Goal: Transaction & Acquisition: Purchase product/service

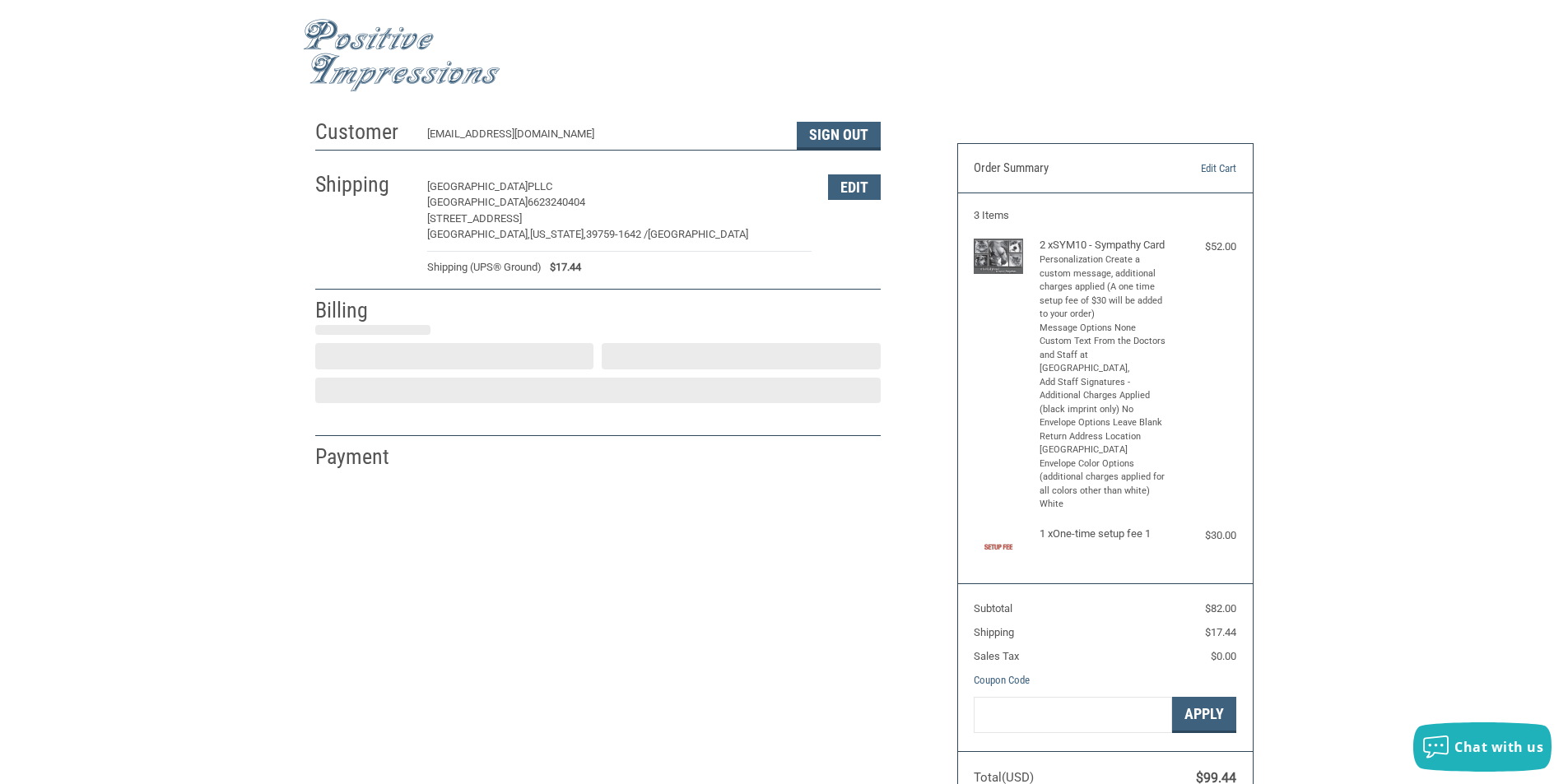
select select "US"
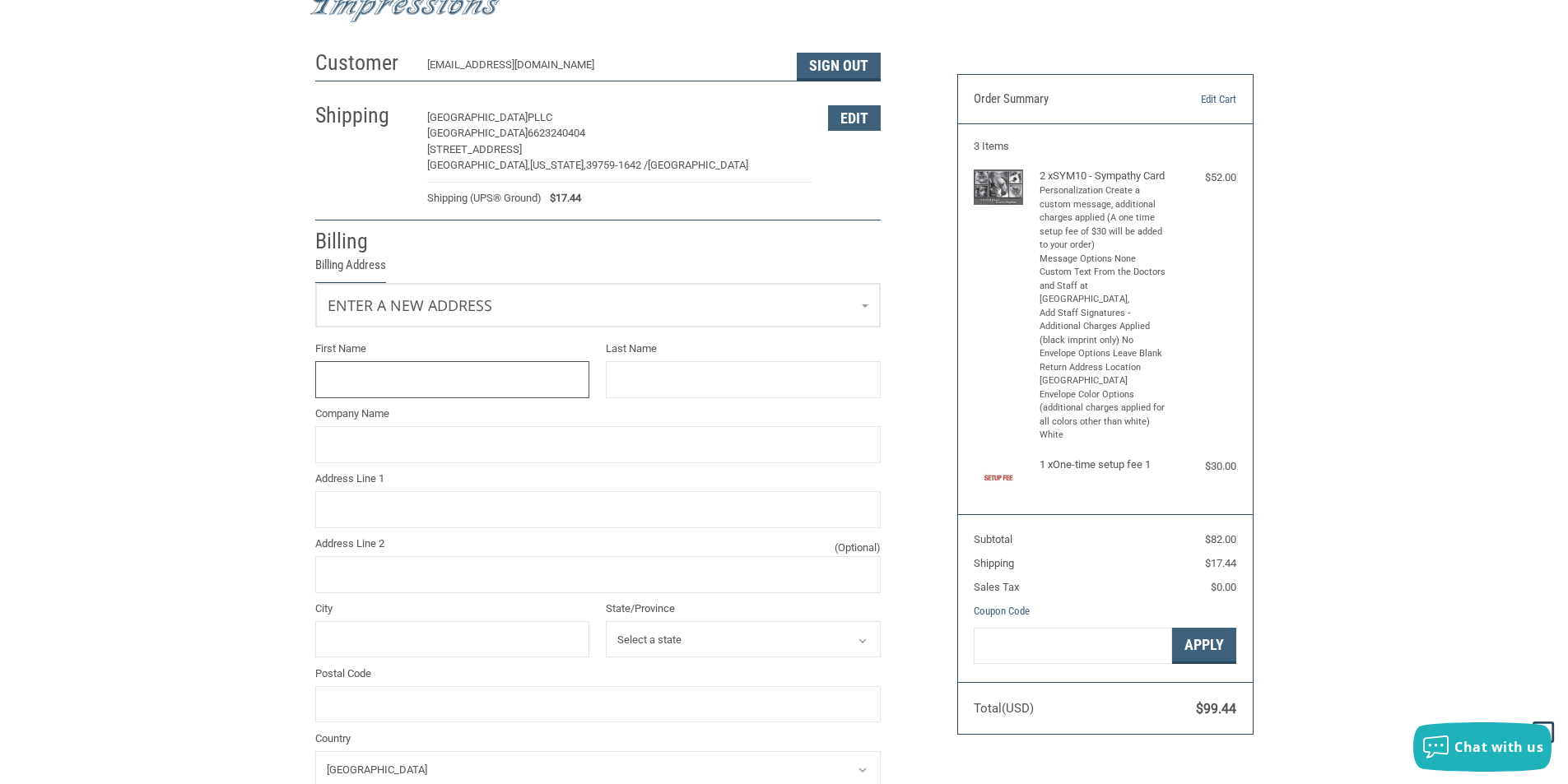
scroll to position [51, 0]
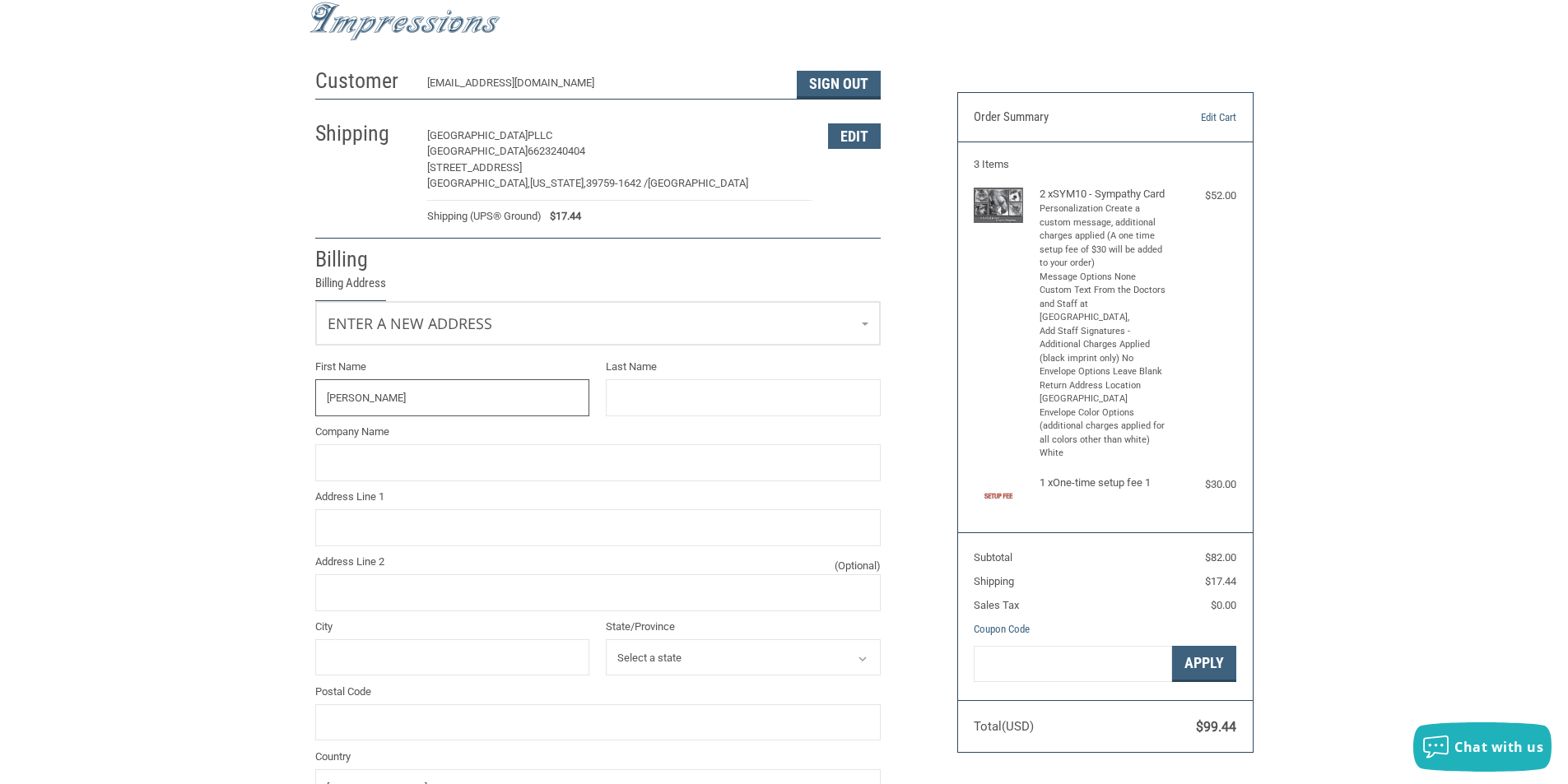
type input "ASHLEY"
click at [694, 404] on input "MO" at bounding box center [744, 398] width 275 height 37
type input "MORGAN"
type input "MORGANTOWN RD"
type input "STURGIS"
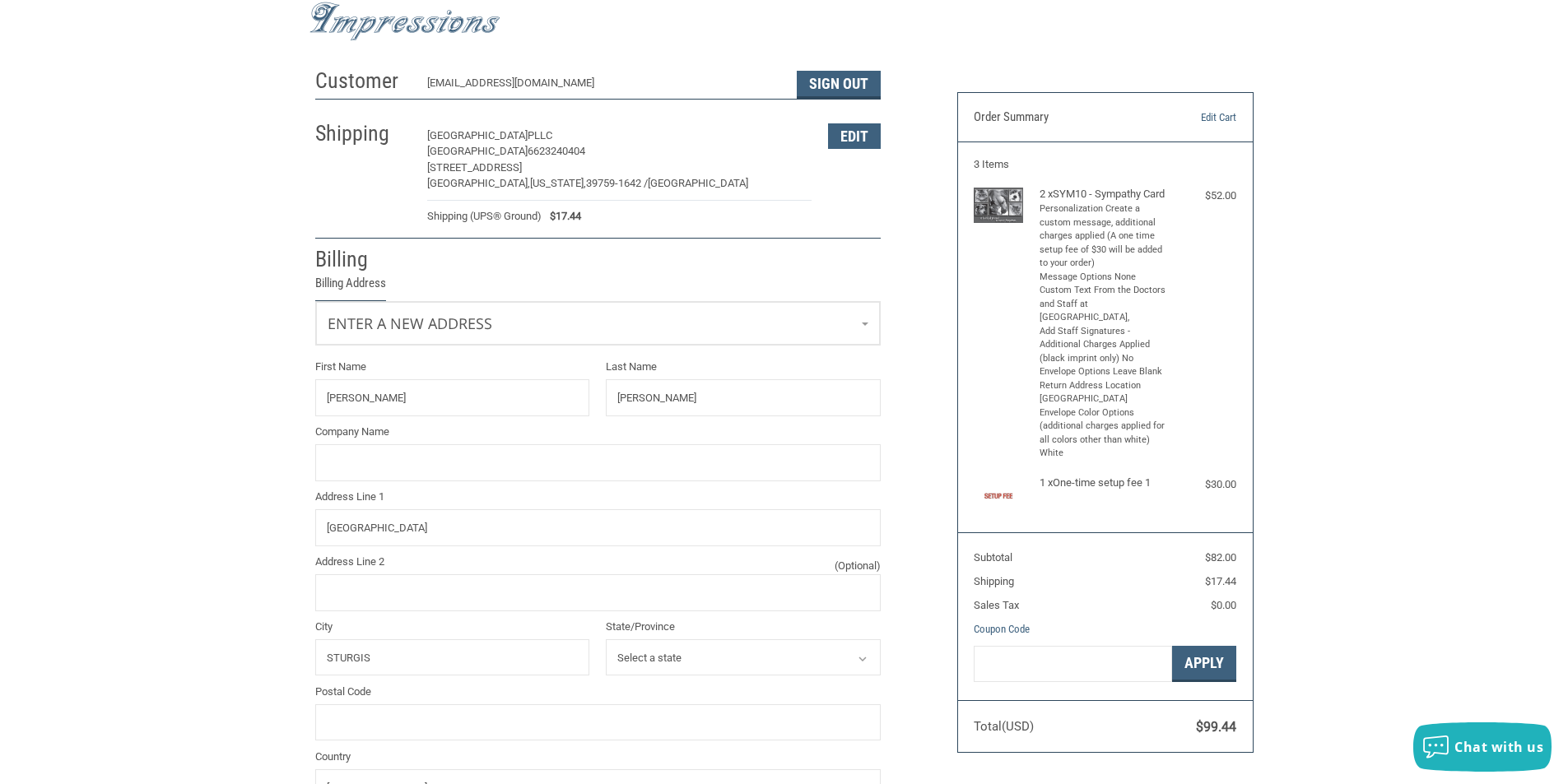
select select "MS"
type input "39769"
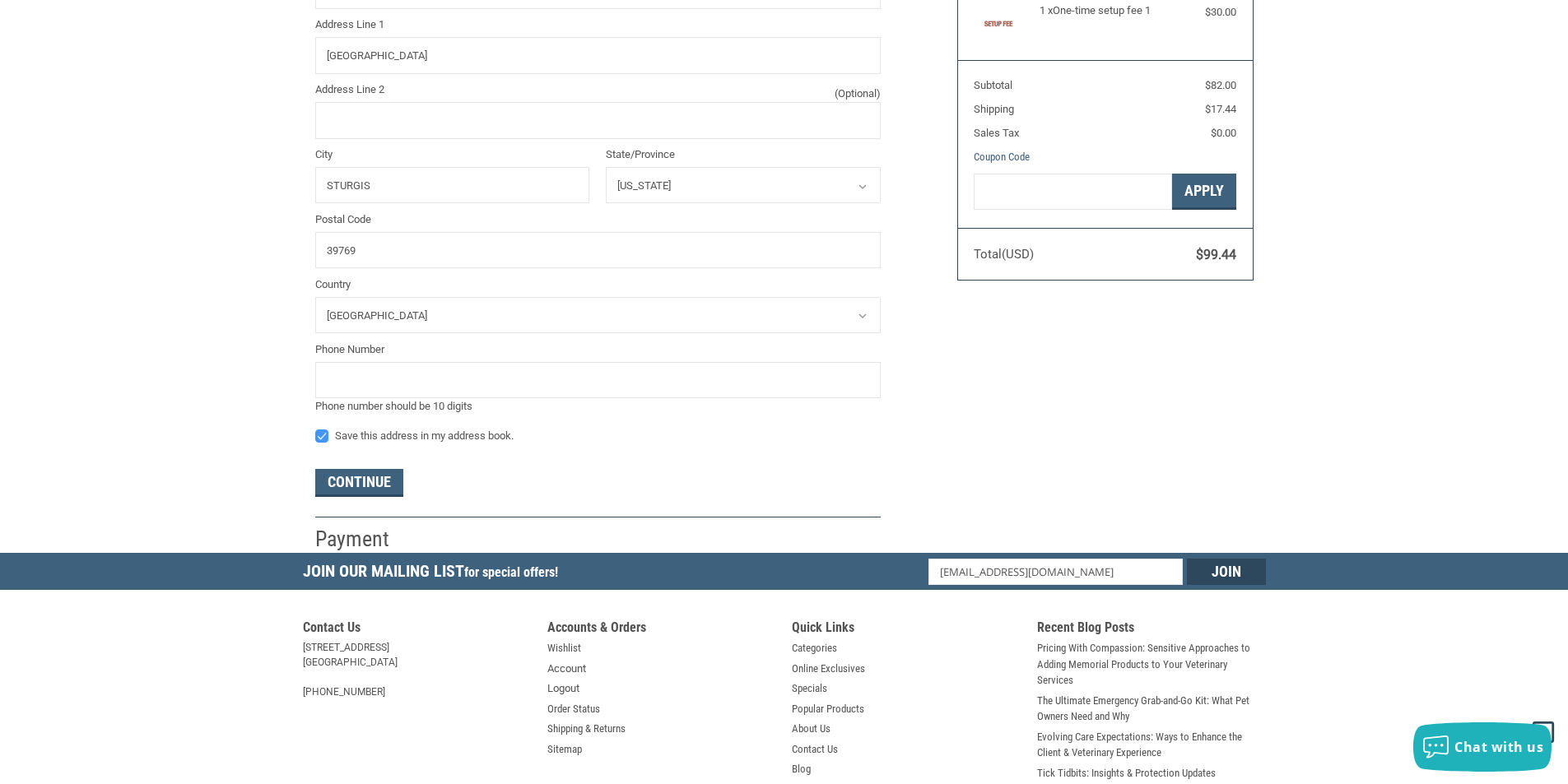
scroll to position [545, 0]
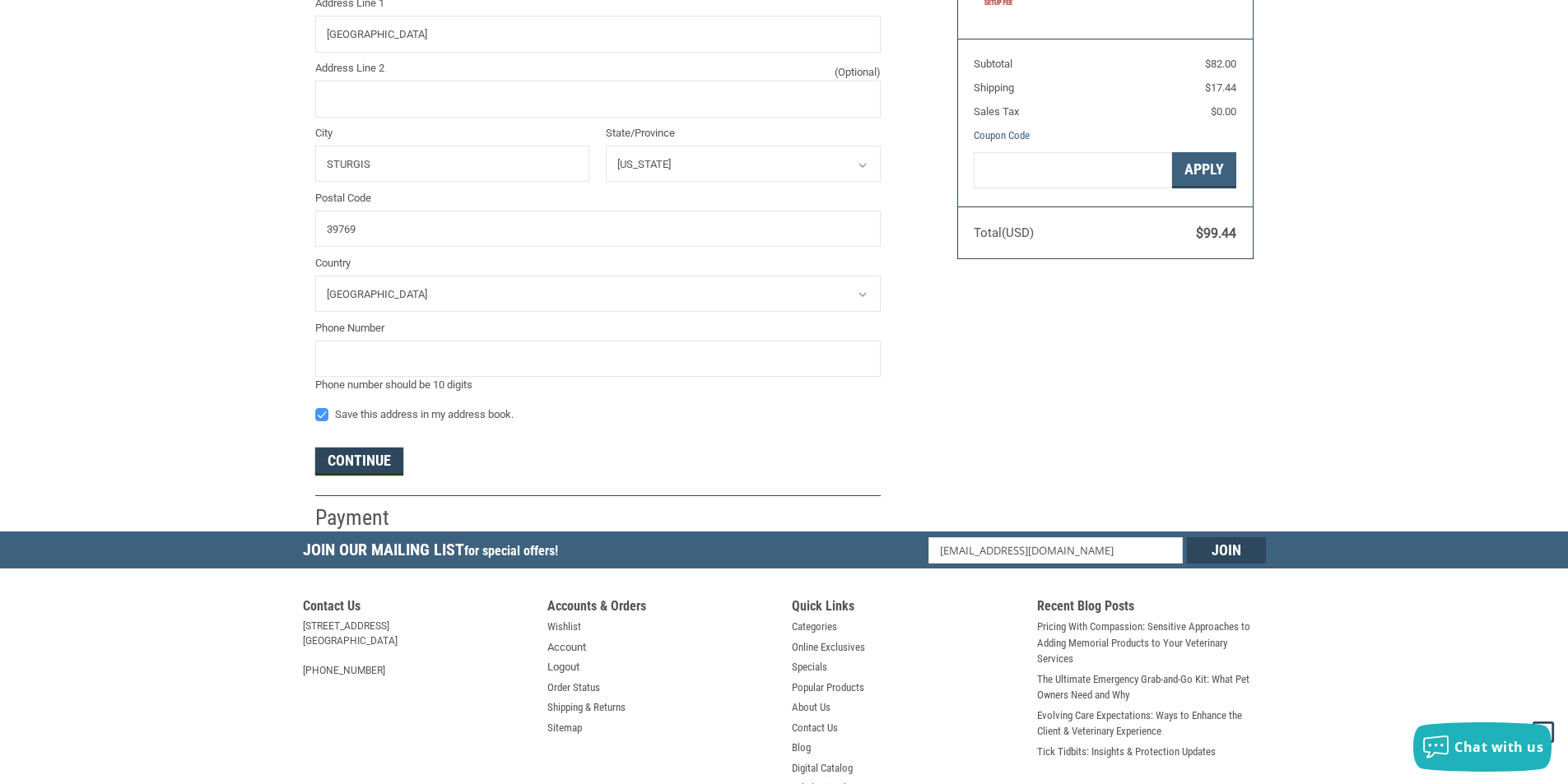
click at [354, 473] on button "Continue" at bounding box center [359, 462] width 88 height 28
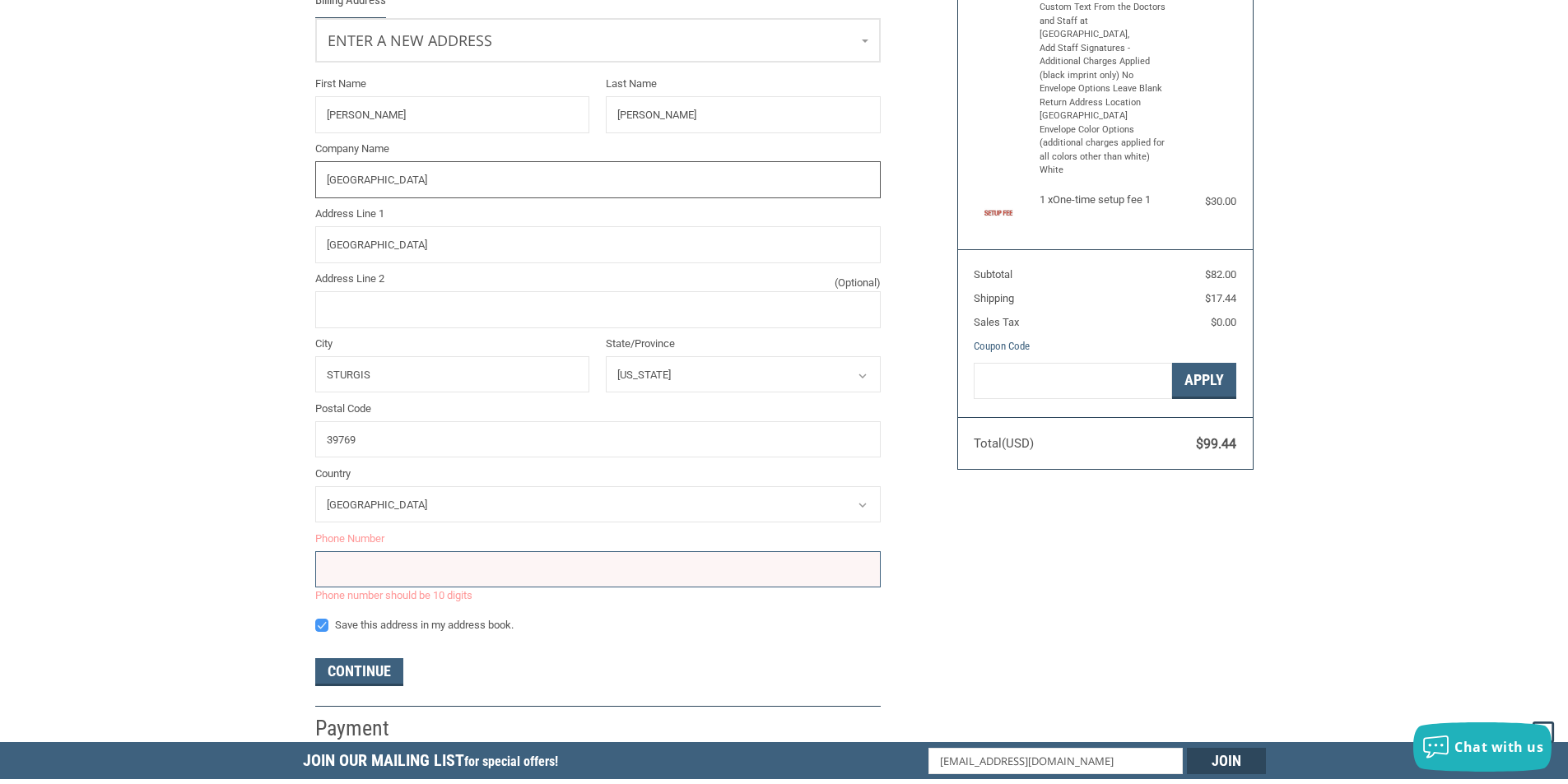
scroll to position [358, 0]
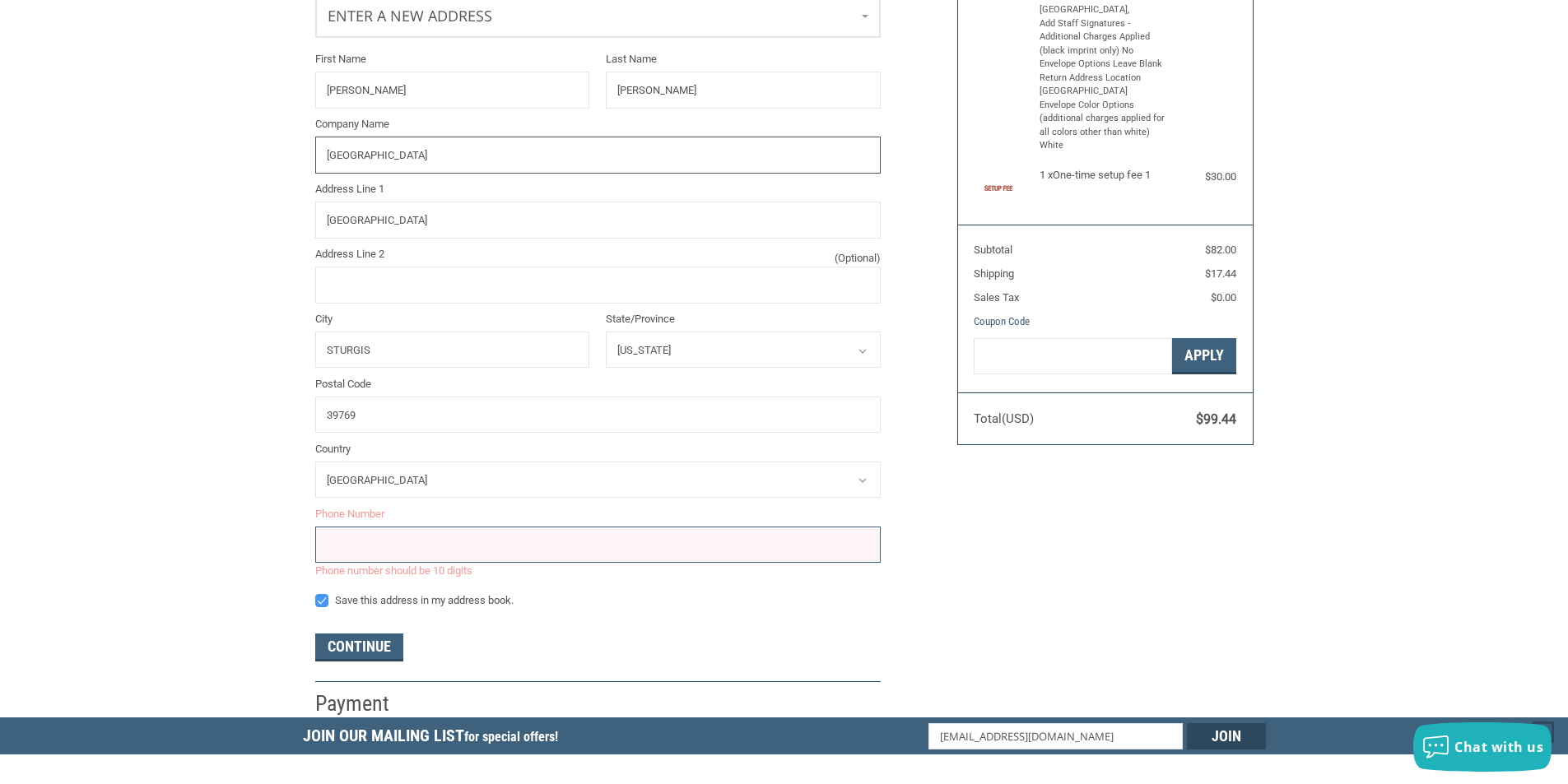
type input "VILLAGE ANIMAL HOSPITAL"
click at [406, 529] on input "tel" at bounding box center [597, 545] width 565 height 37
type input "6623240404"
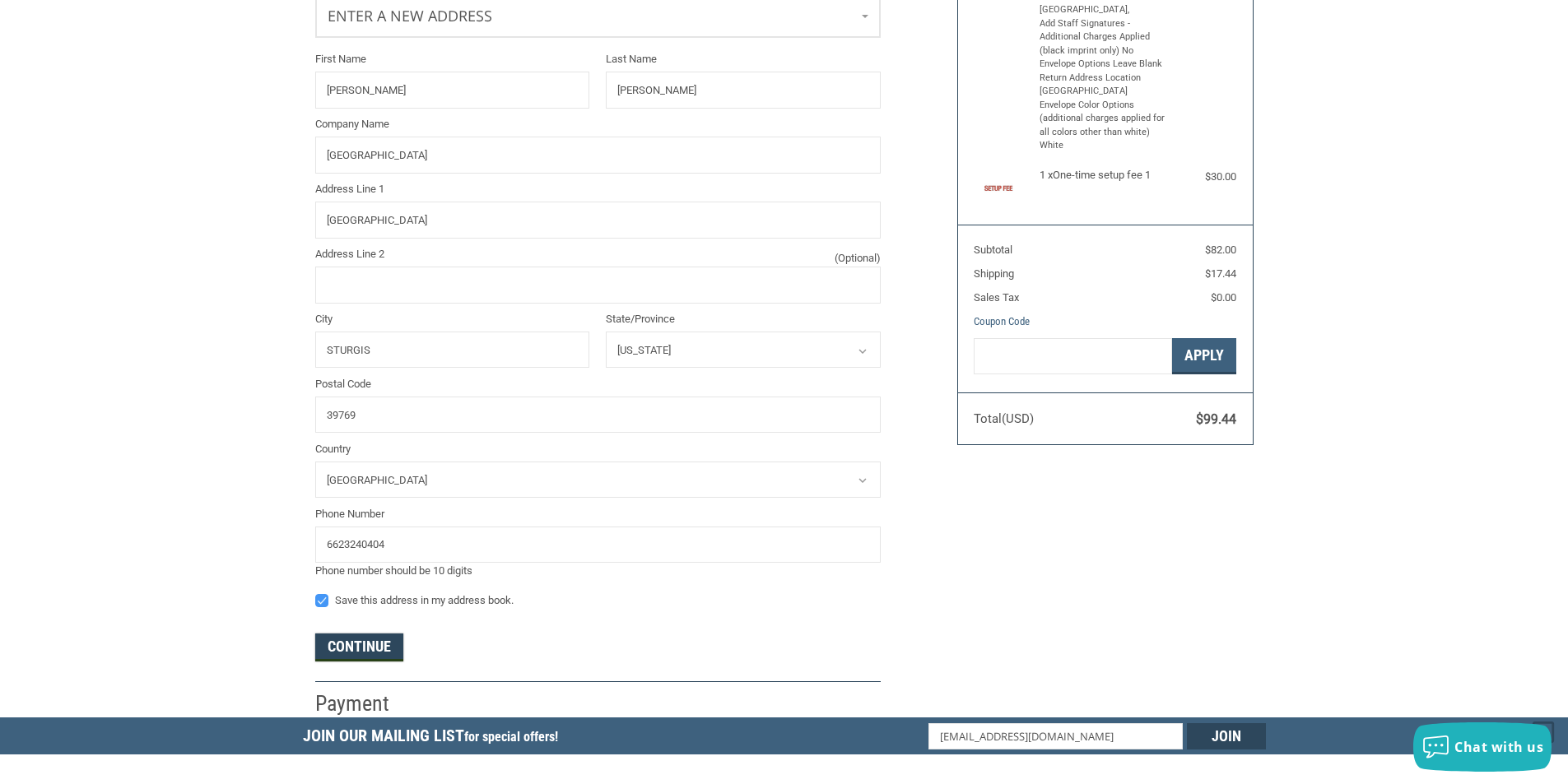
click at [381, 655] on button "Continue" at bounding box center [359, 647] width 88 height 28
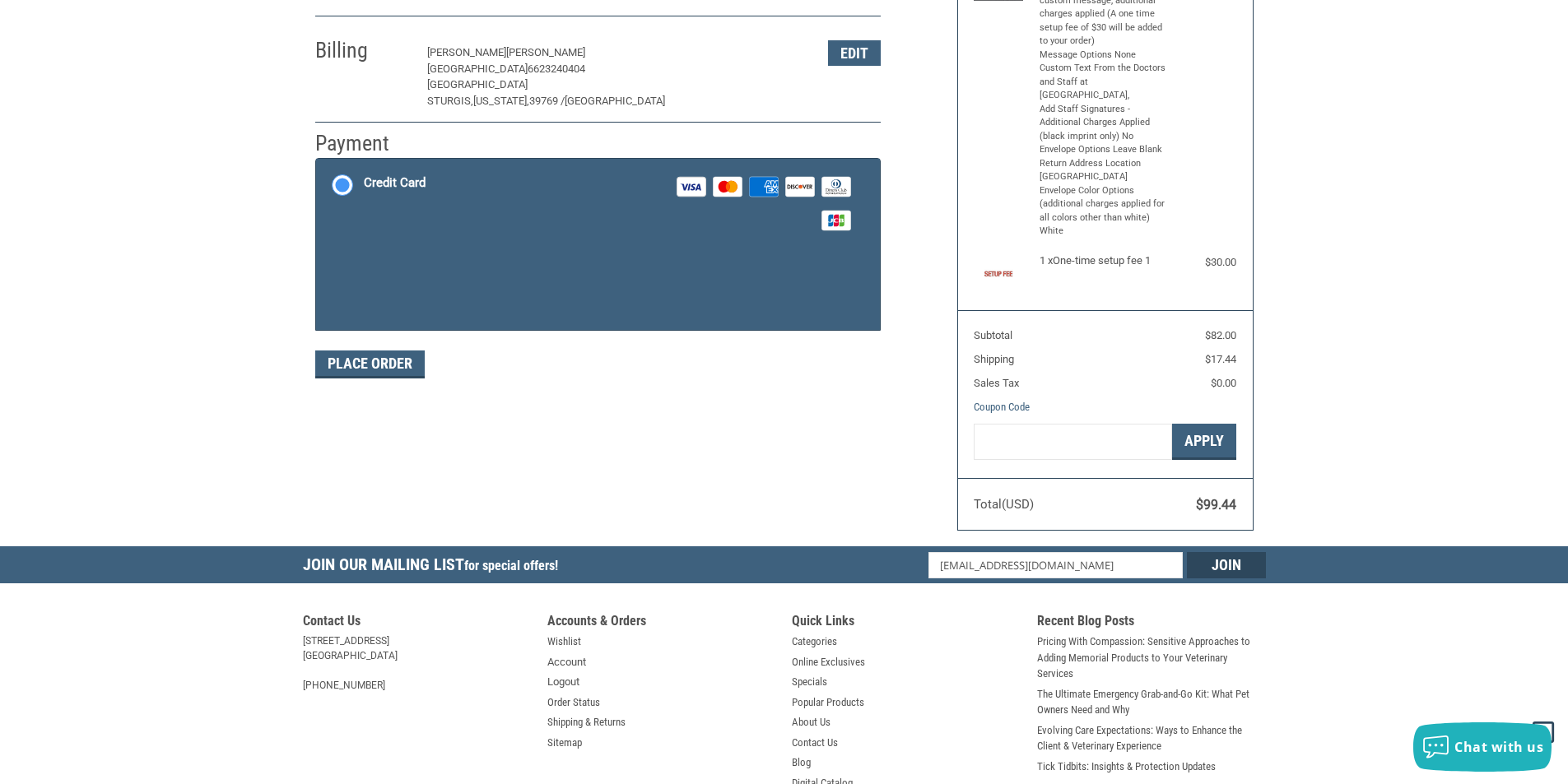
scroll to position [271, 0]
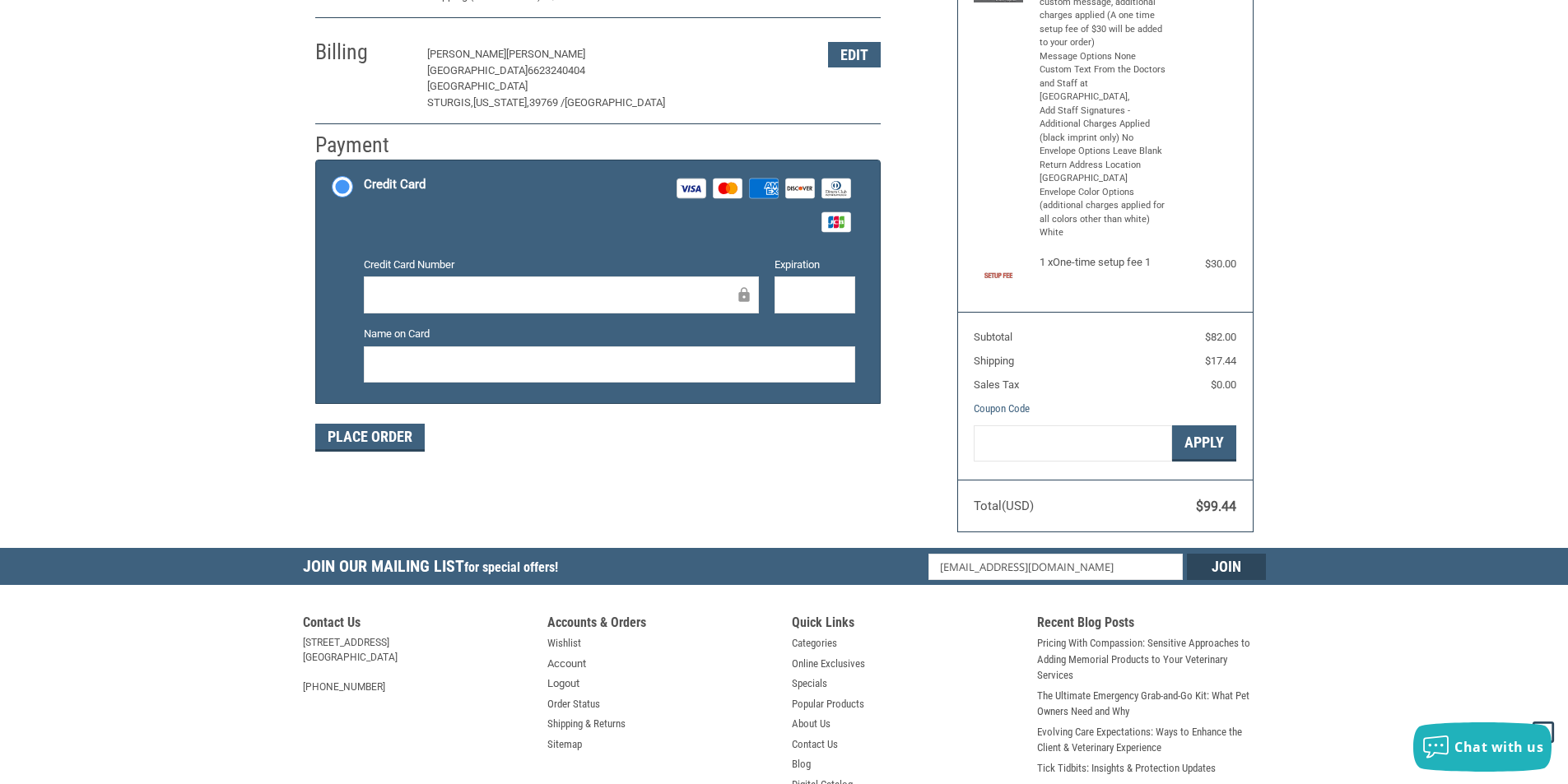
click at [462, 275] on div "Credit Card Number" at bounding box center [561, 286] width 411 height 59
click at [353, 437] on button "Place Order" at bounding box center [369, 438] width 109 height 28
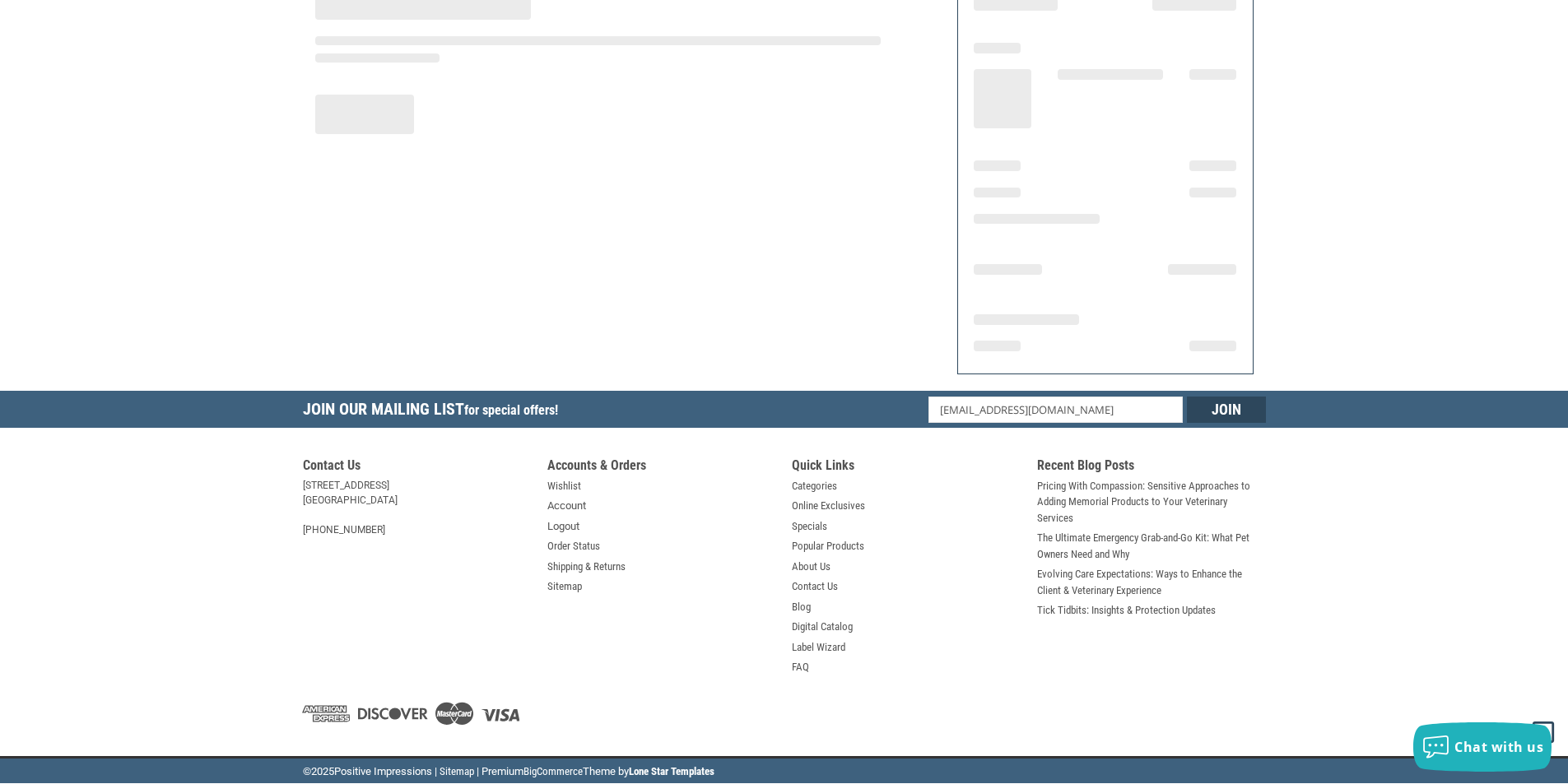
scroll to position [163, 0]
